Goal: Navigation & Orientation: Find specific page/section

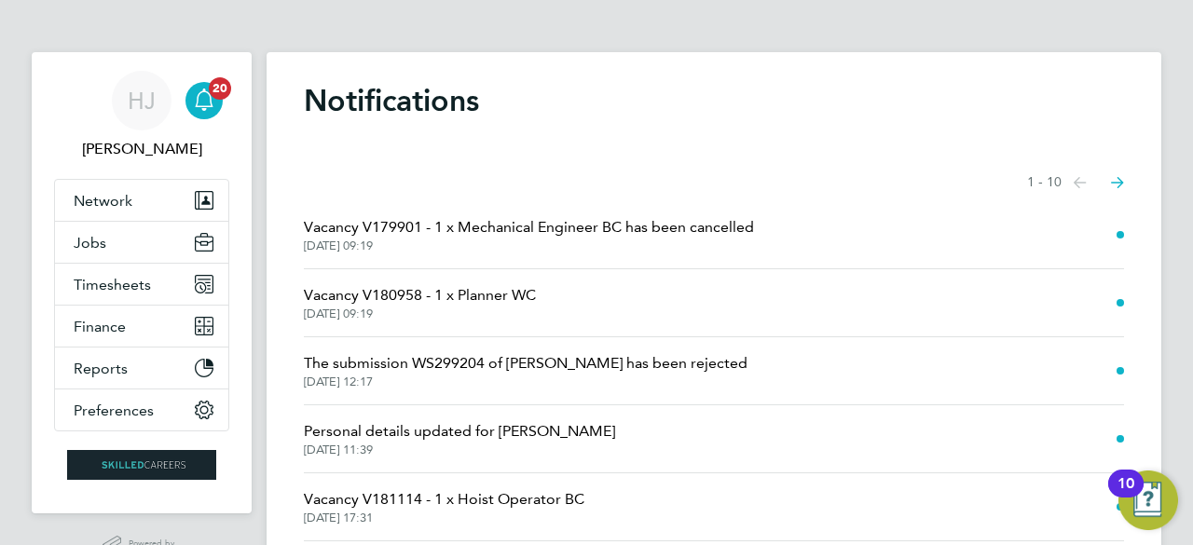
click at [559, 133] on div "Notifications Showing items 1 - 10 items Previous page Next page Vacancy V17990…" at bounding box center [713, 485] width 894 height 866
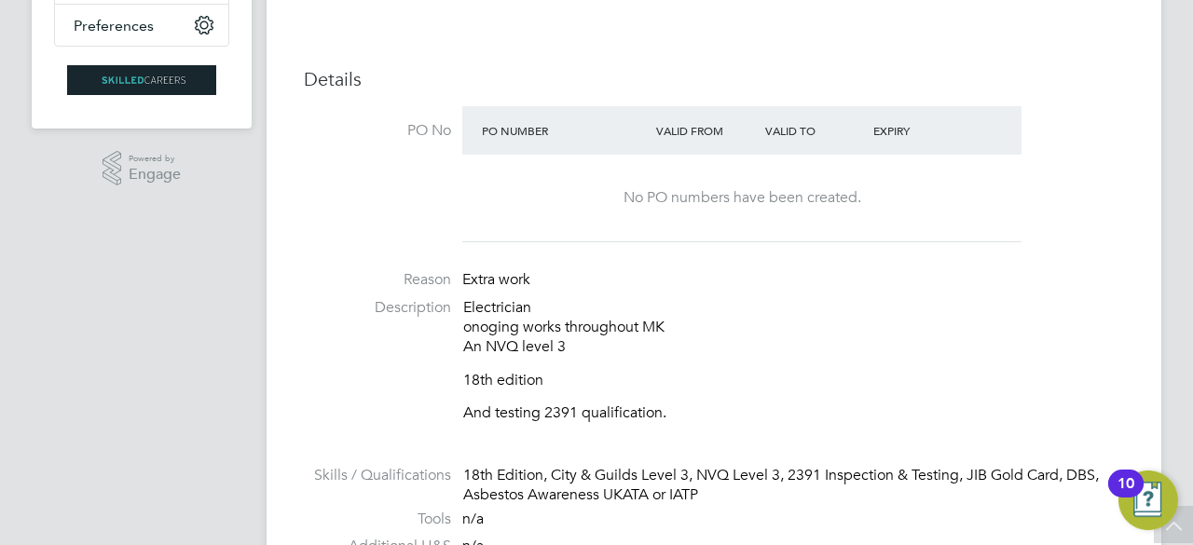
scroll to position [484, 0]
